Goal: Information Seeking & Learning: Find specific page/section

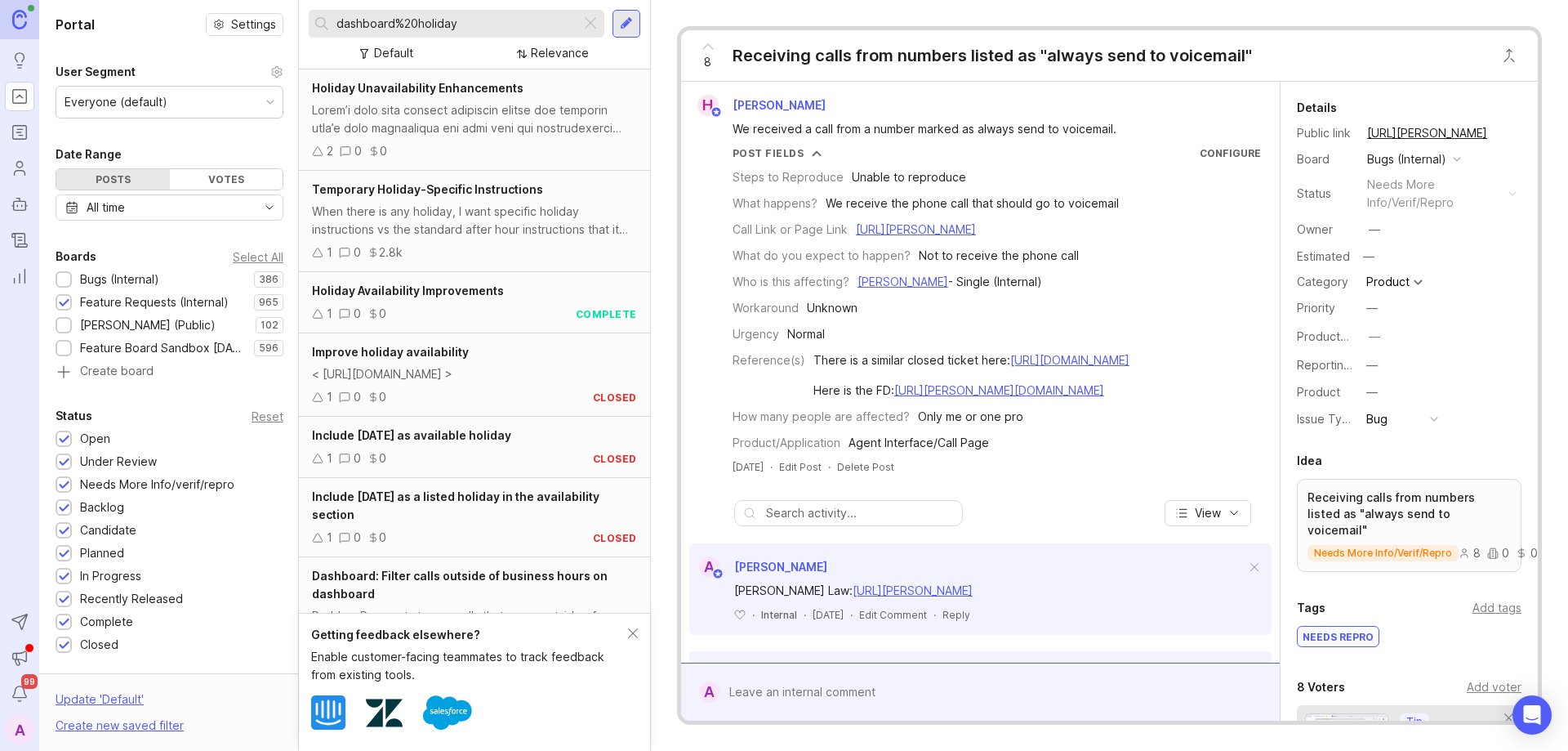
click at [593, 28] on div at bounding box center [590, 23] width 20 height 21
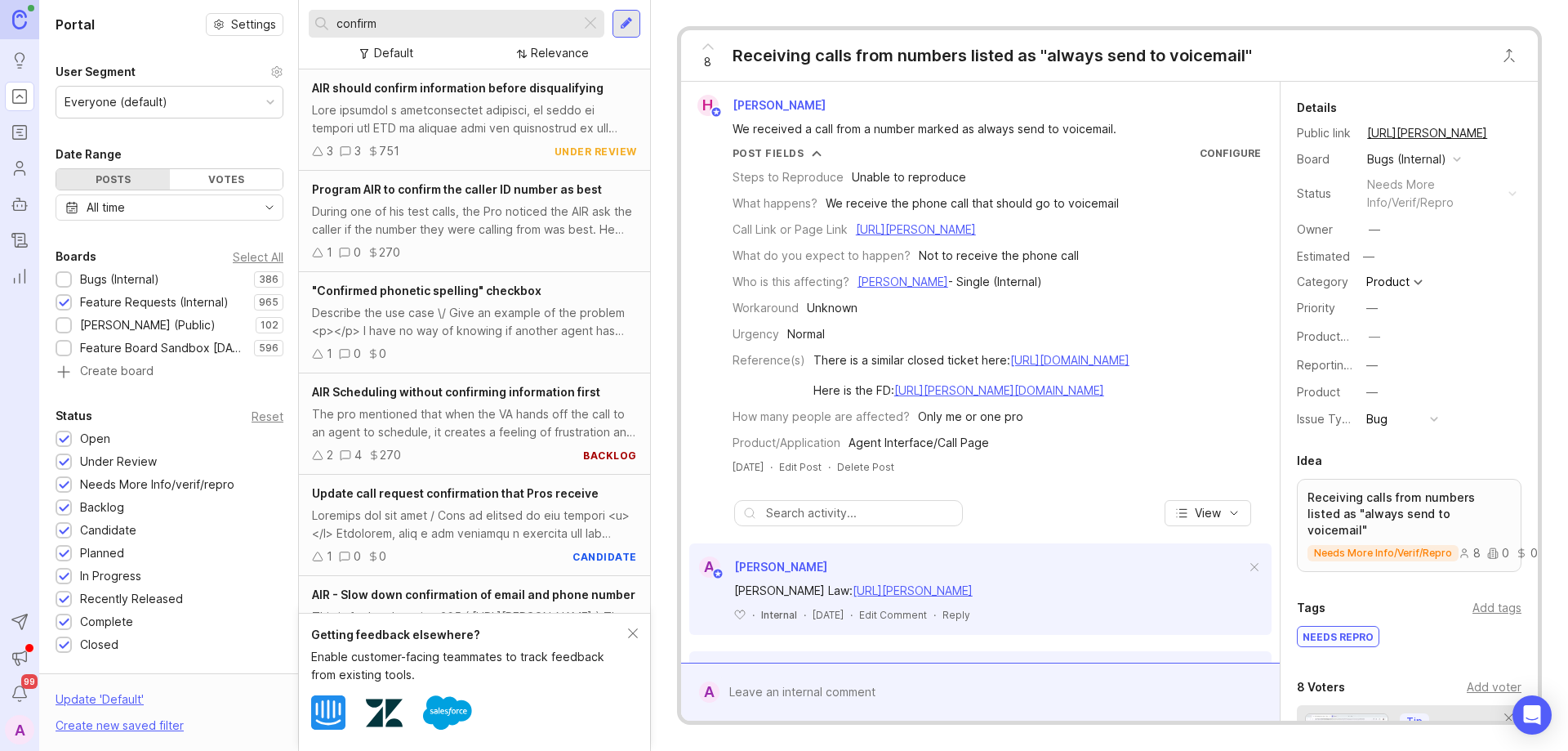
click at [432, 303] on div ""Confirmed phonetic spelling" checkbox Describe the use case \/ Give an example…" at bounding box center [475, 322] width 351 height 101
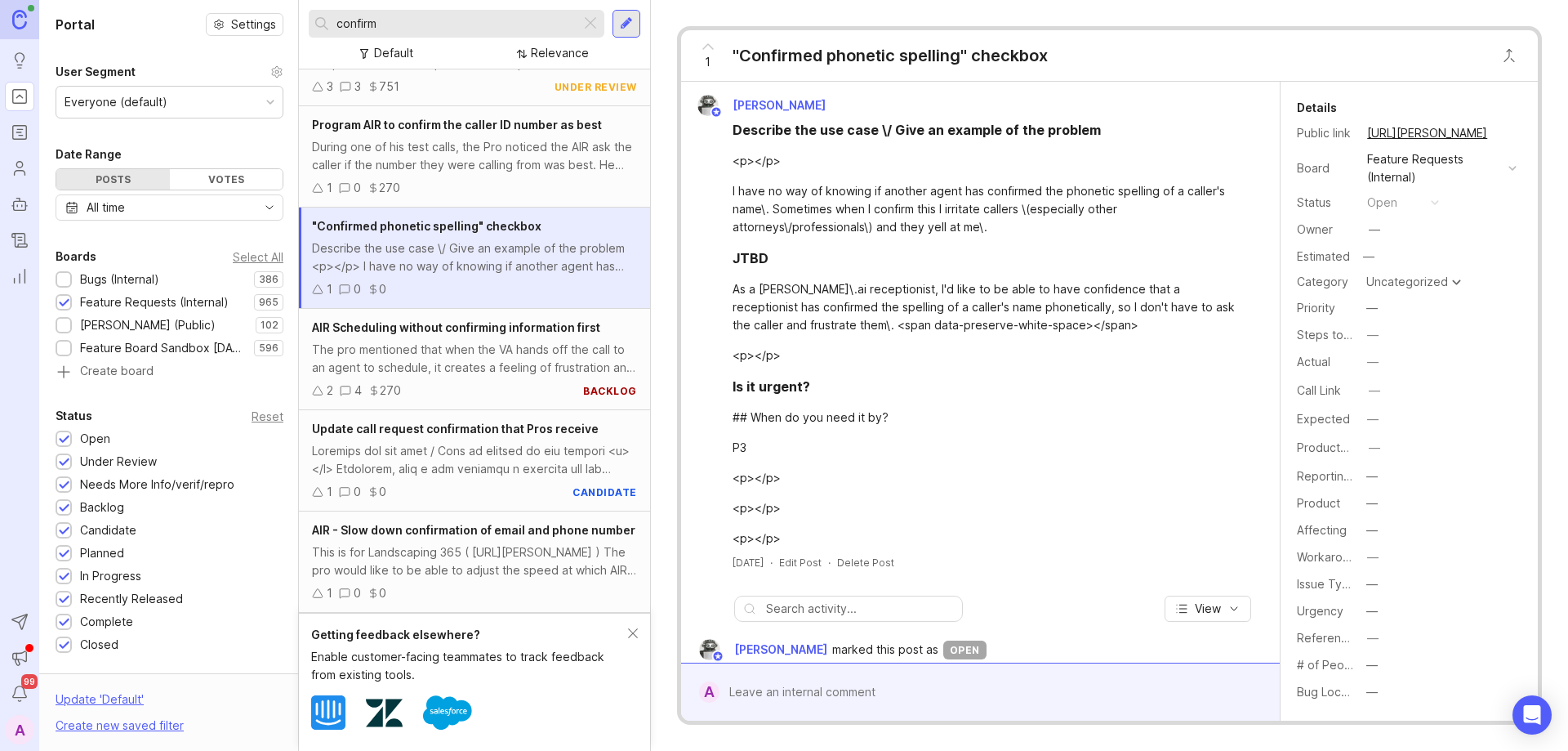
scroll to position [164, 0]
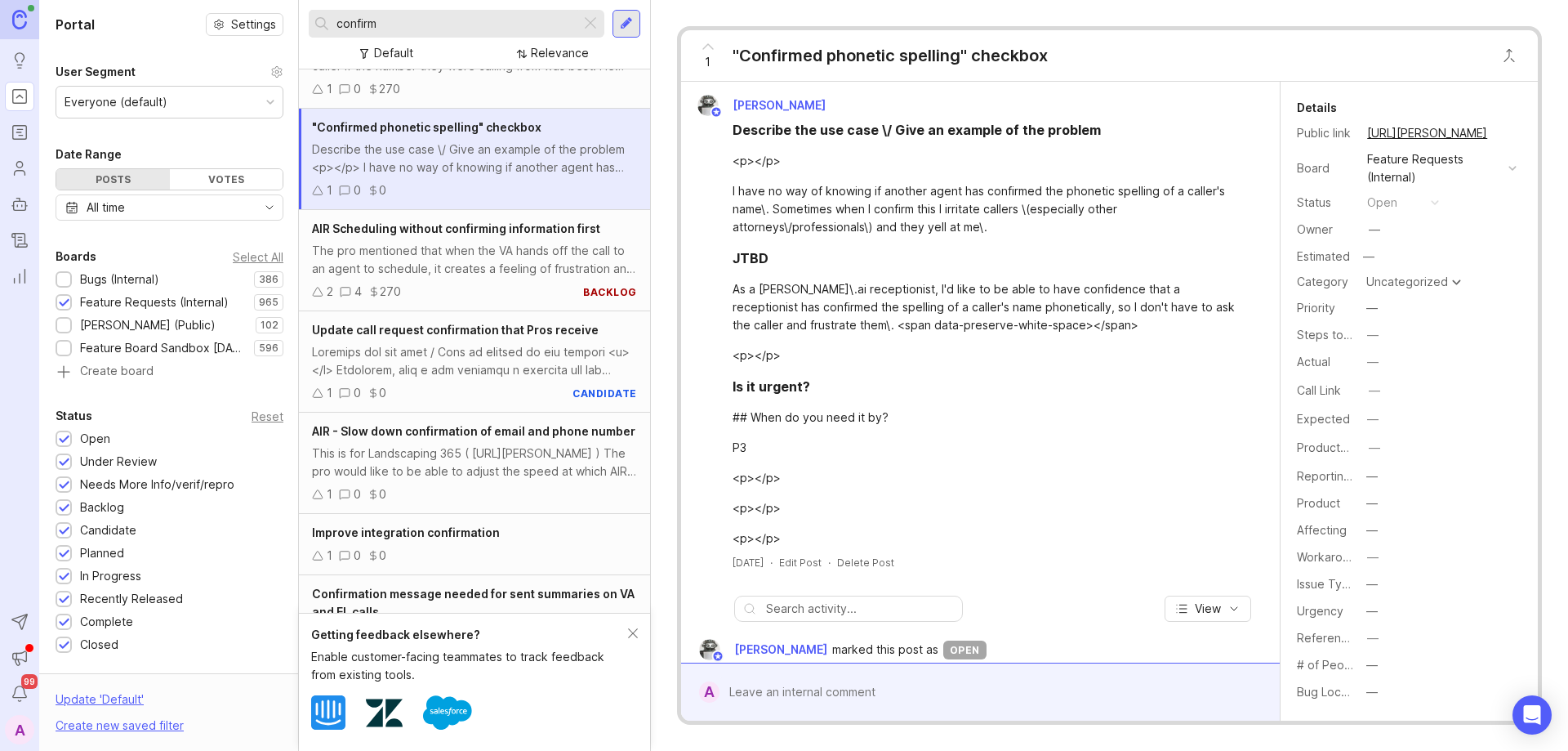
click at [435, 20] on input "confirm" at bounding box center [455, 23] width 237 height 18
click at [338, 23] on input "confirm" at bounding box center [455, 23] width 237 height 18
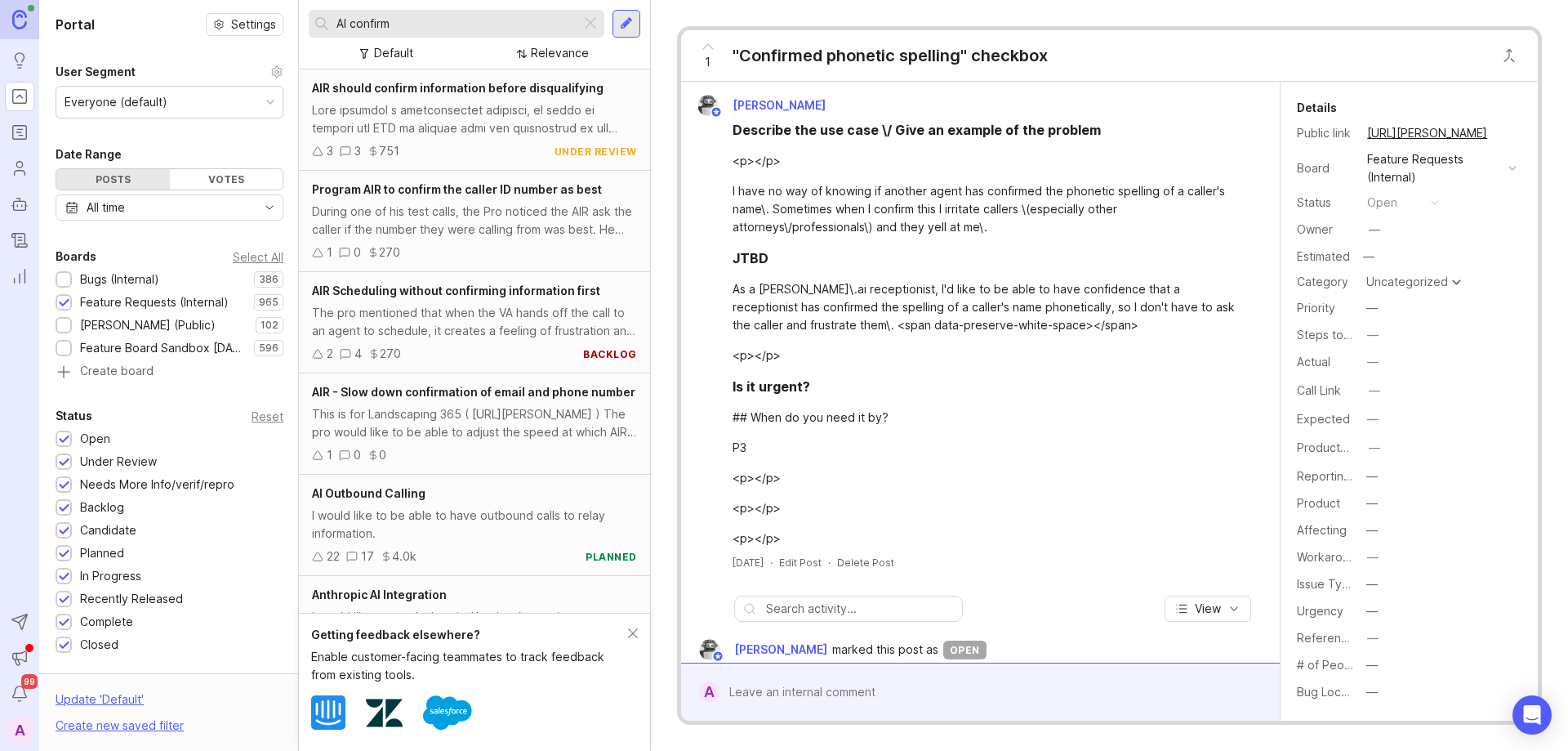
click at [470, 27] on input "AI confirm" at bounding box center [455, 23] width 237 height 18
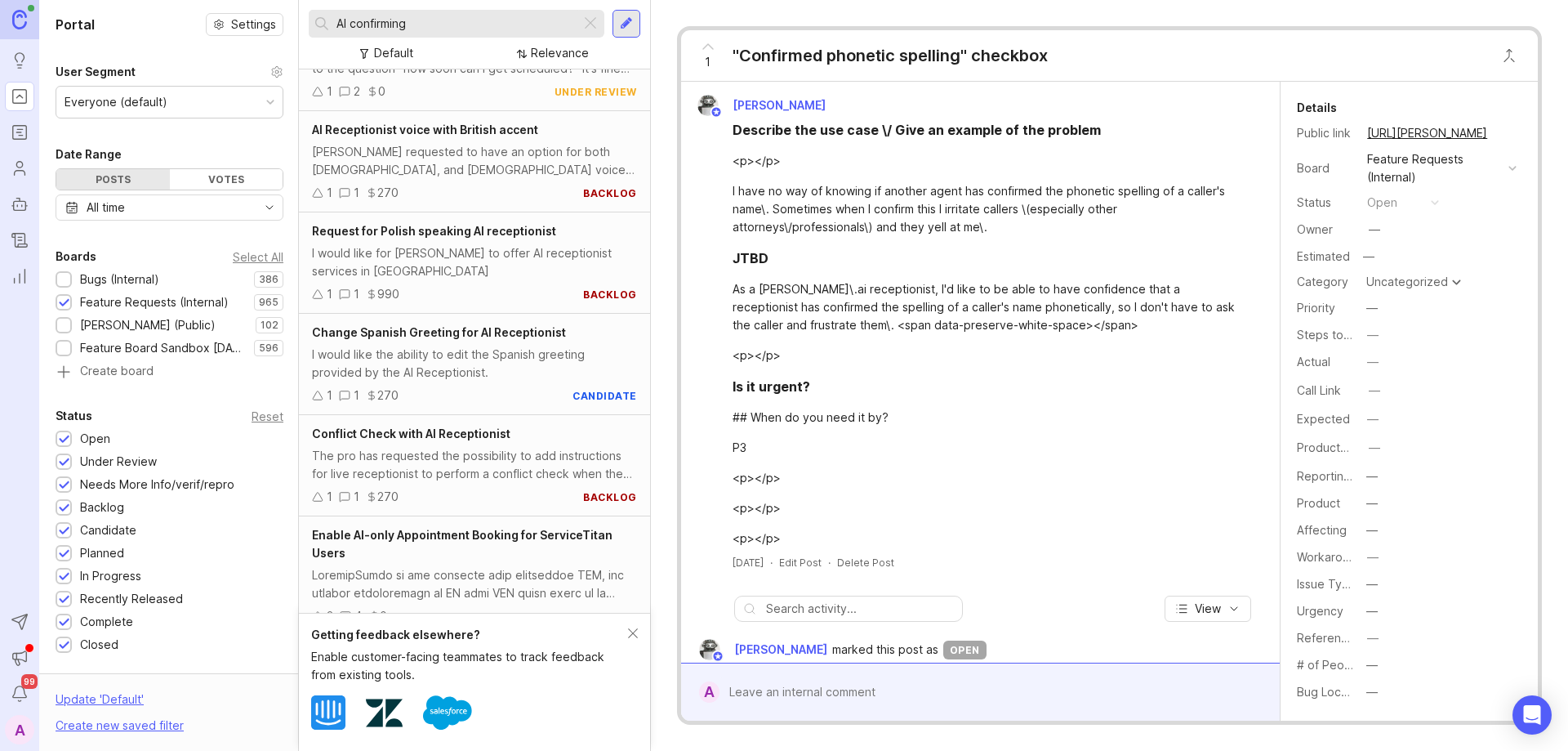
scroll to position [654, 0]
click at [434, 24] on input "AI confirming" at bounding box center [455, 23] width 237 height 18
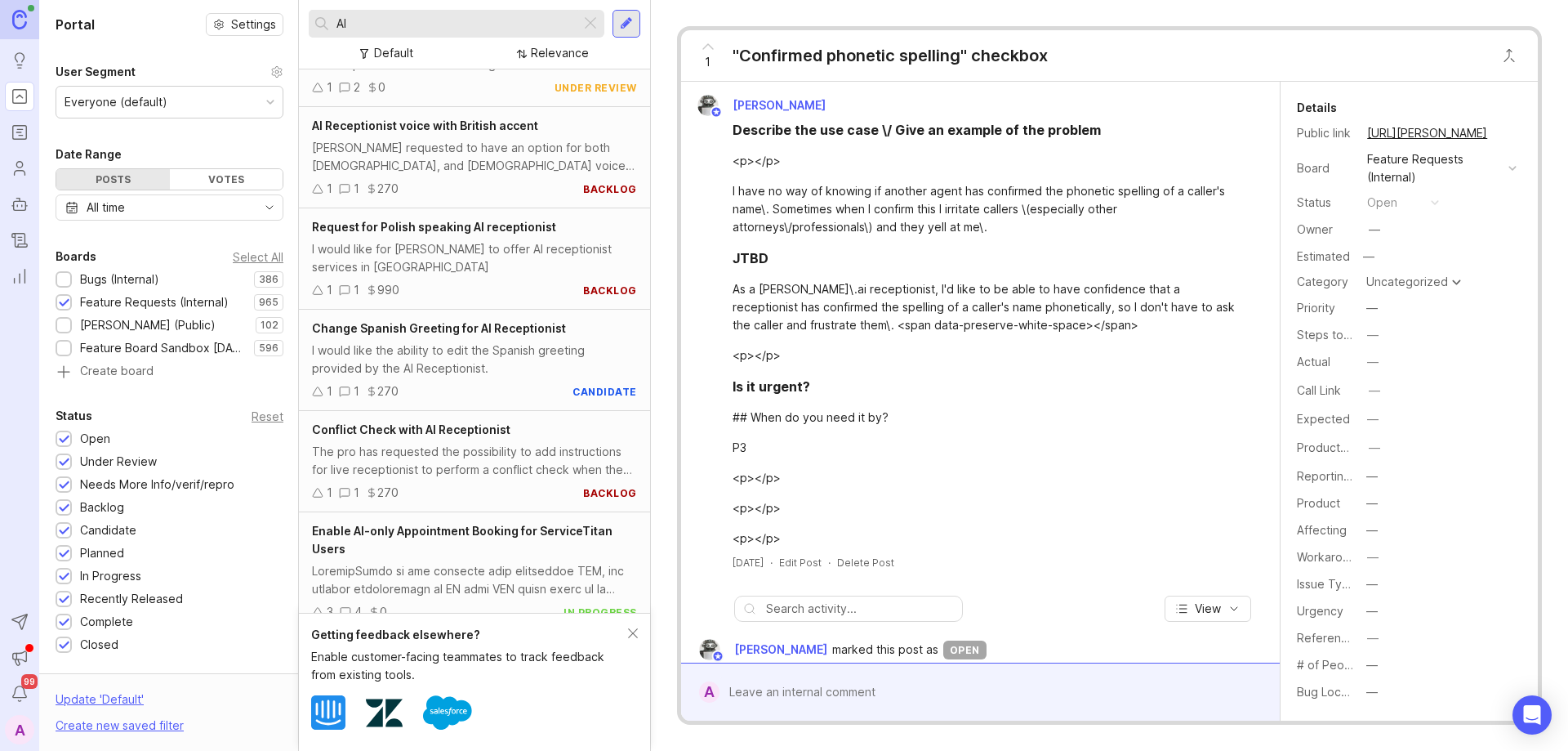
type input "A"
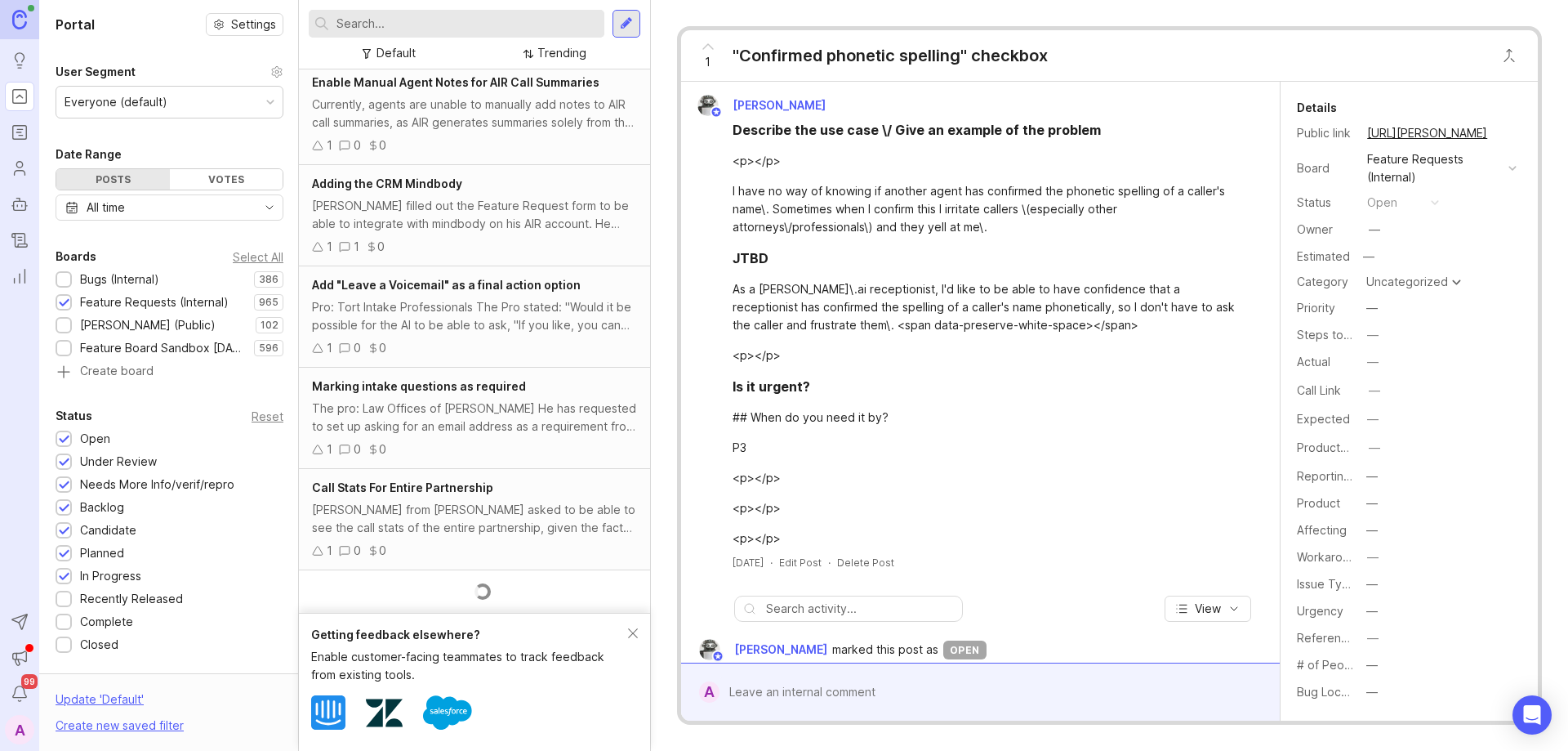
scroll to position [654, 0]
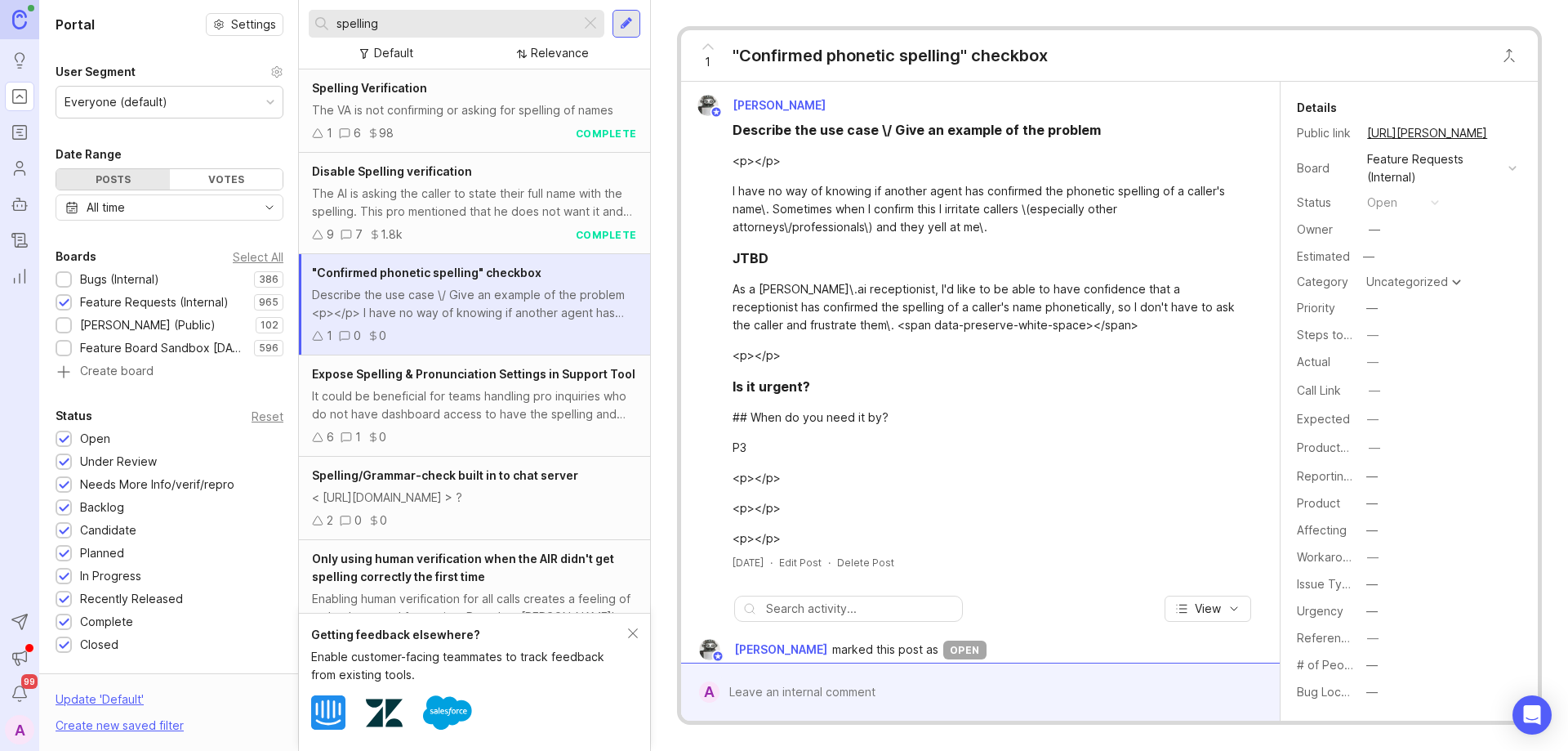
type input "spelling"
click at [427, 108] on div "The VA is not confirming or asking for spelling of names" at bounding box center [474, 109] width 325 height 18
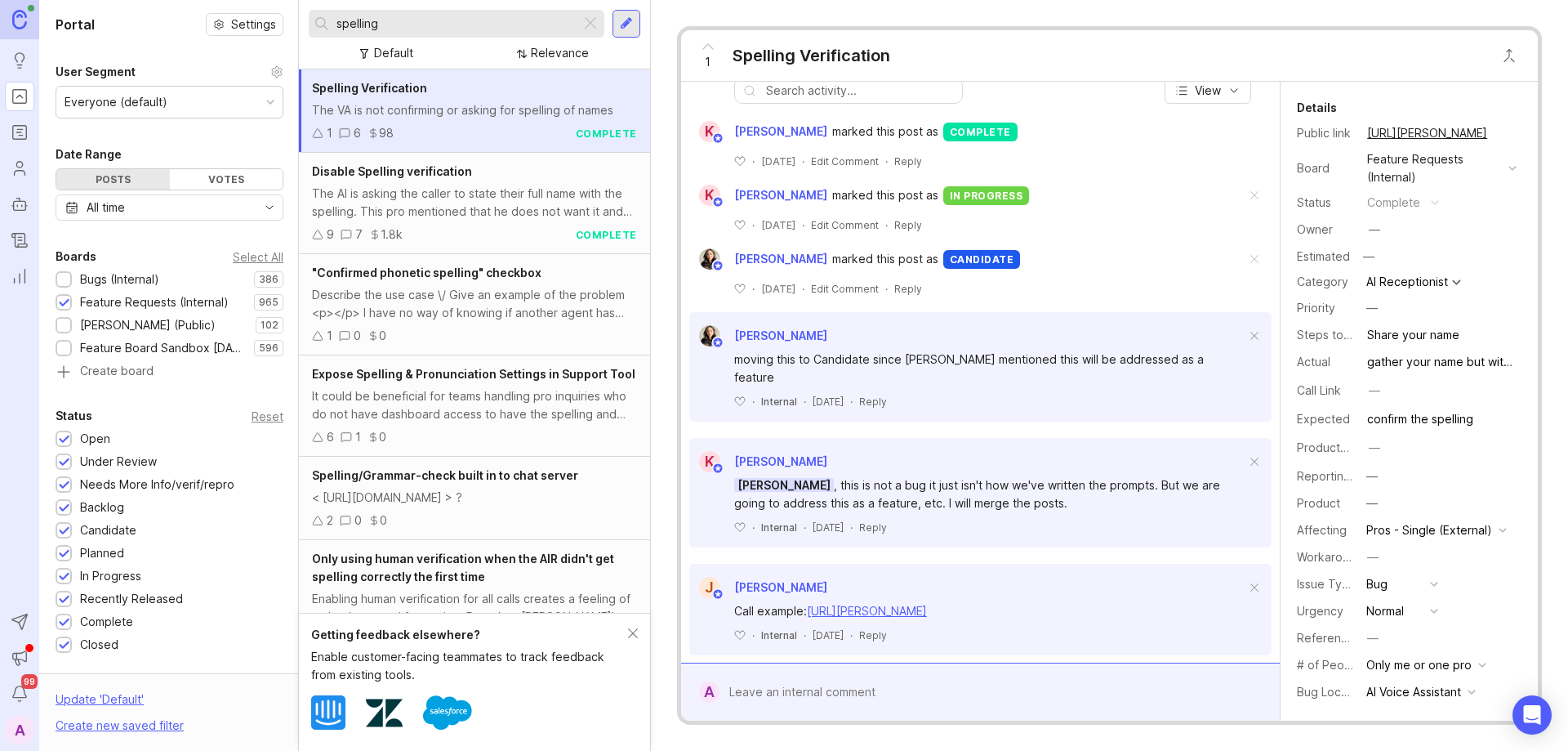
scroll to position [109, 0]
click at [444, 187] on div "The AI is asking the caller to state their full name with the spelling. This pr…" at bounding box center [474, 203] width 325 height 36
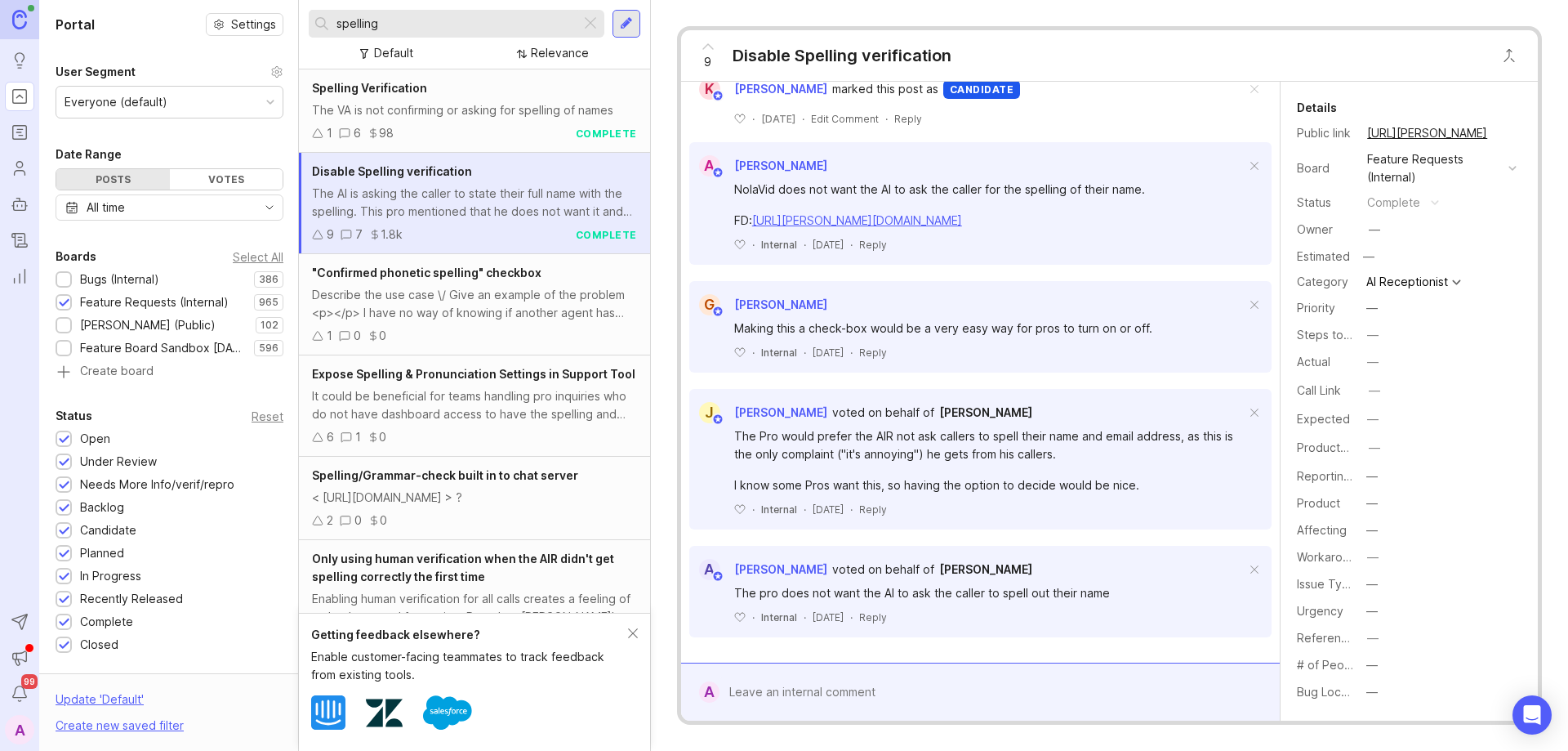
scroll to position [316, 0]
click at [461, 326] on div ""Confirmed phonetic spelling" checkbox Describe the use case \/ Give an example…" at bounding box center [475, 305] width 351 height 101
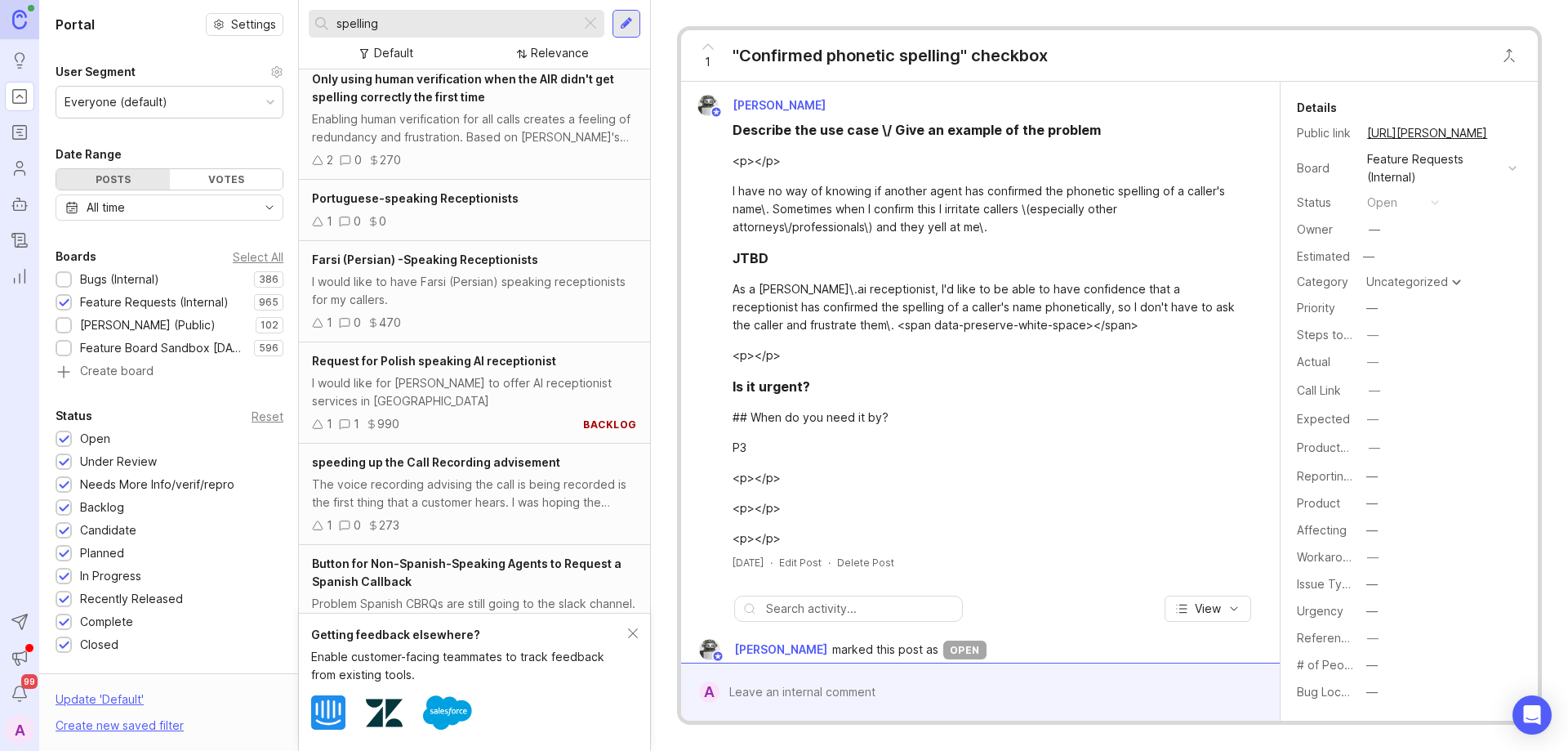
scroll to position [473, 0]
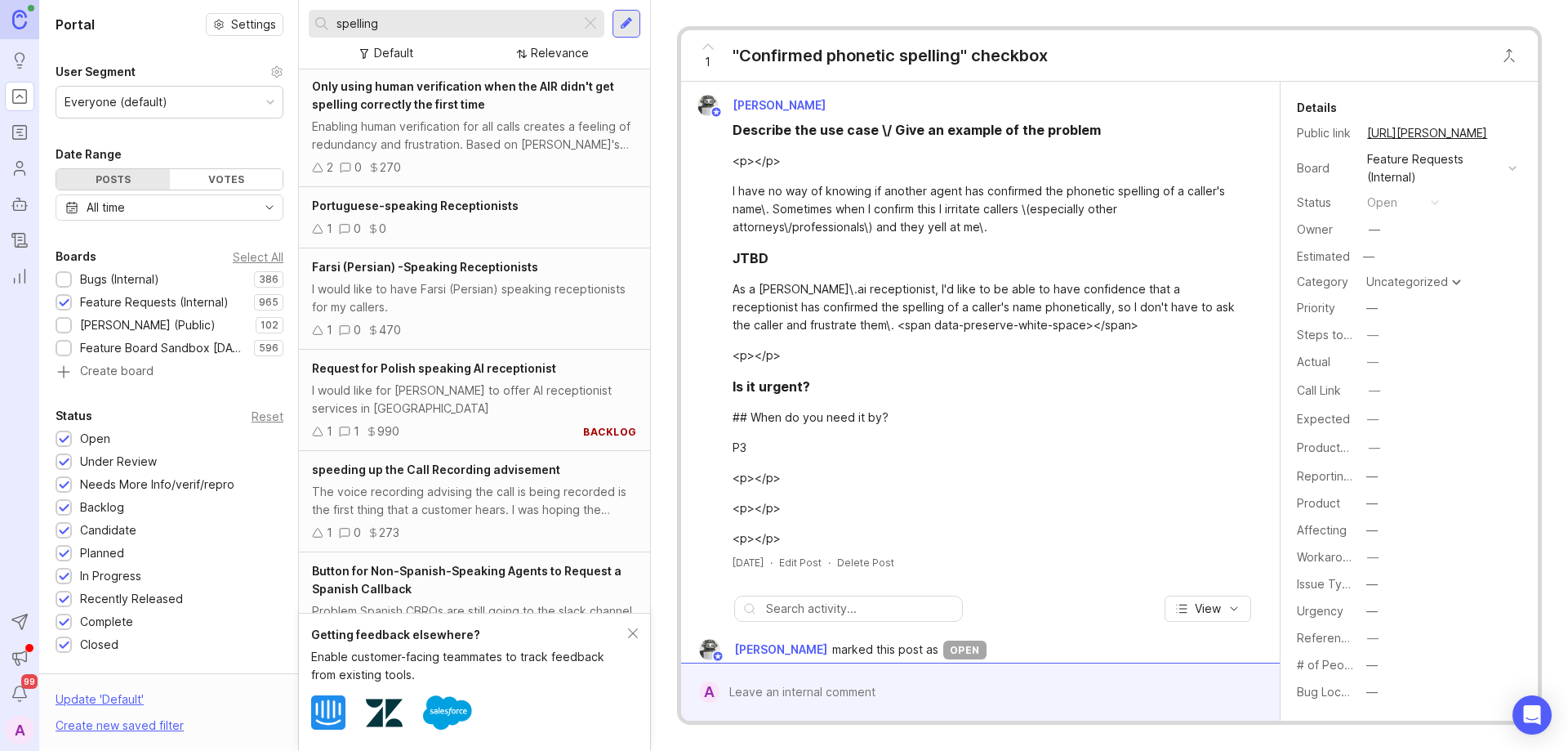
click at [588, 25] on div at bounding box center [590, 23] width 20 height 21
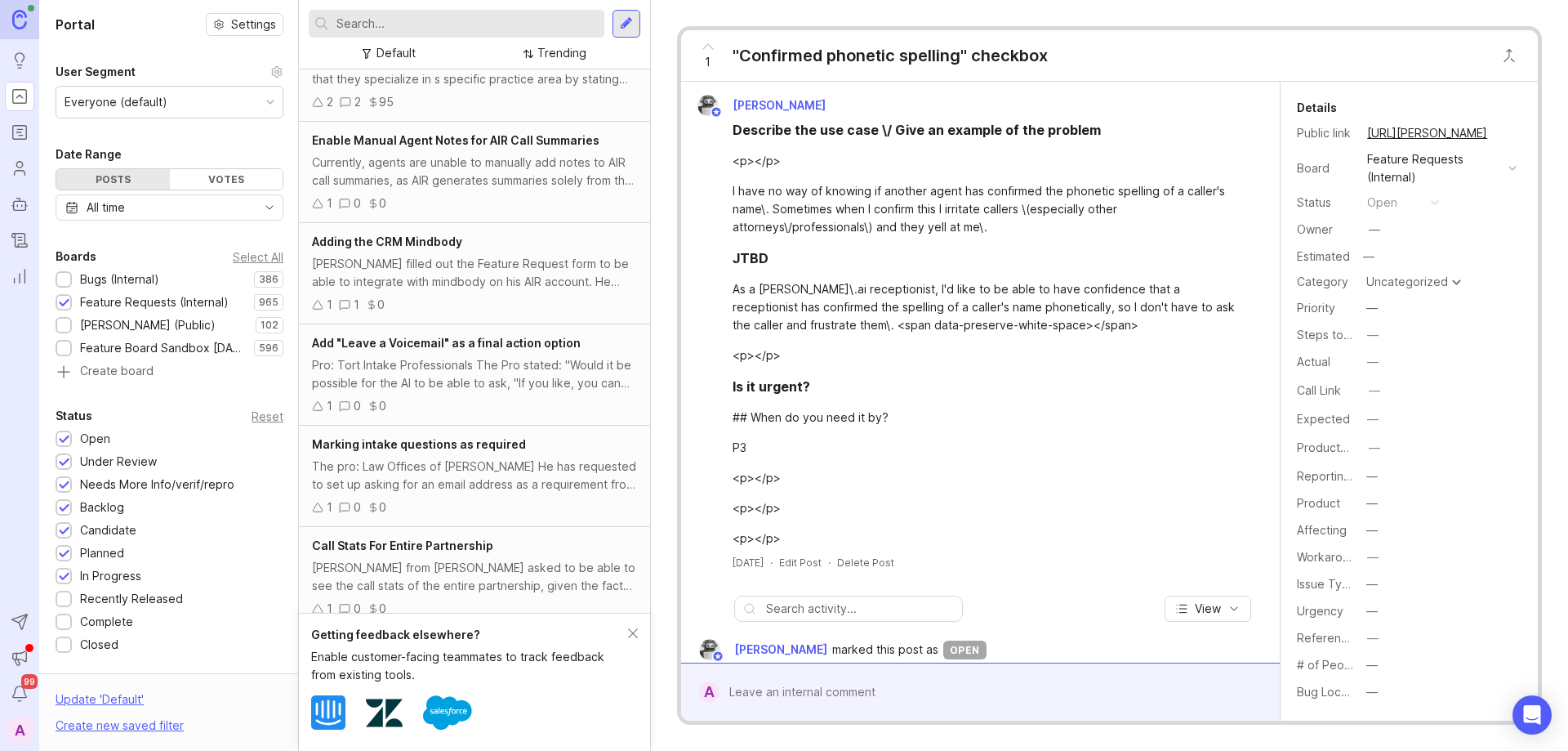
paste input "AIR's contact information"
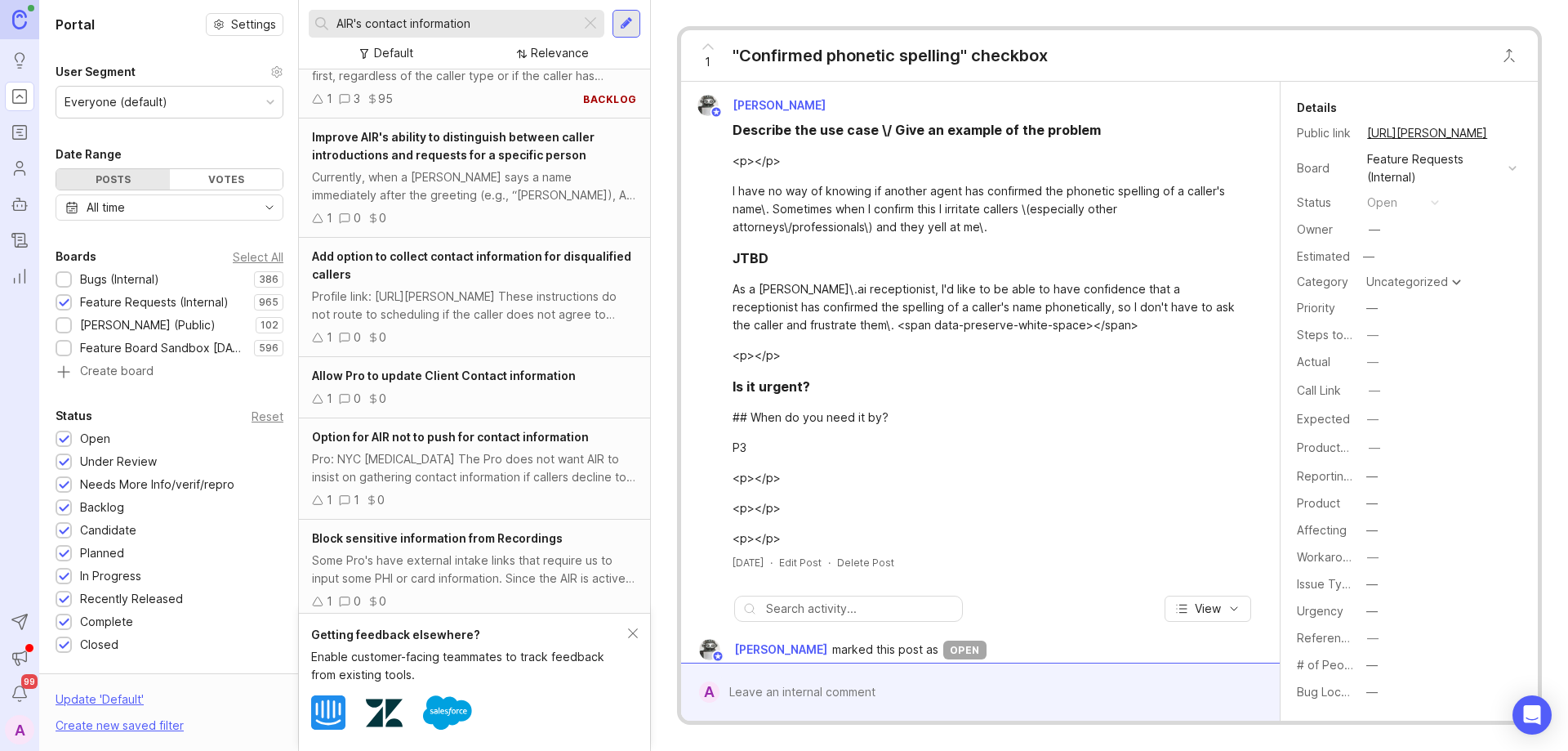
scroll to position [81, 0]
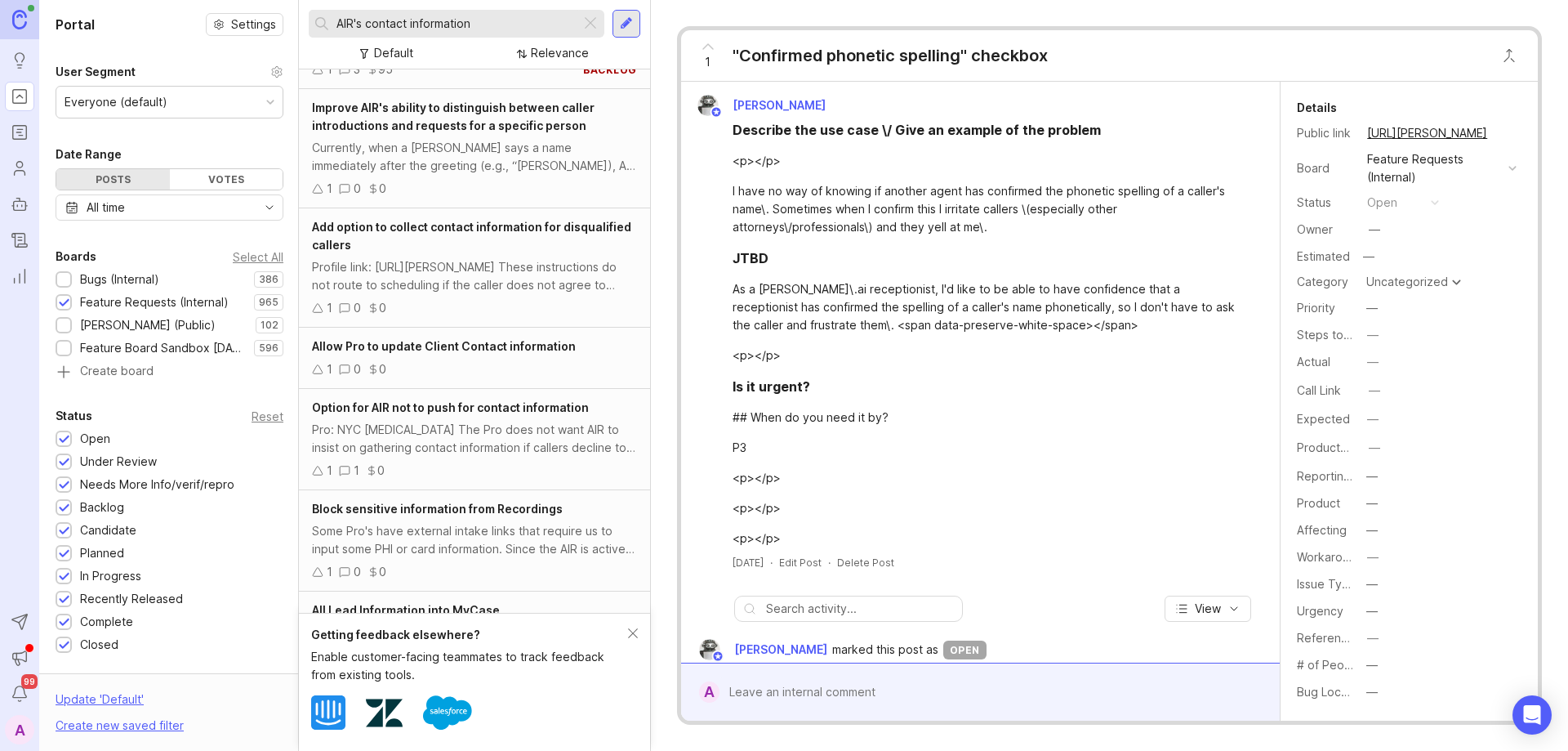
type input "AIR's contact information"
